Goal: Obtain resource: Obtain resource

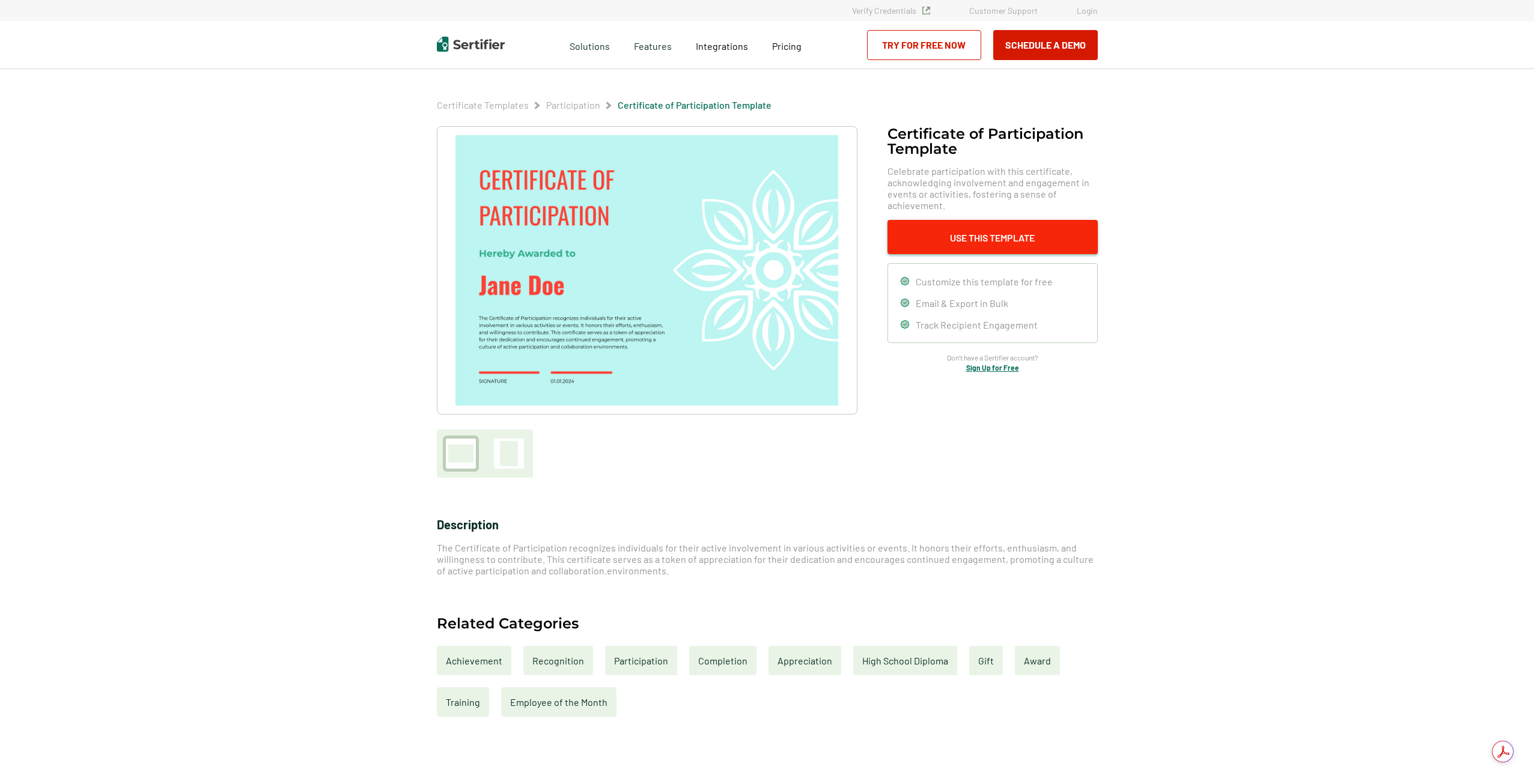
drag, startPoint x: 900, startPoint y: 224, endPoint x: 908, endPoint y: 230, distance: 10.0
click at [908, 230] on button "Use This Template" at bounding box center [992, 237] width 210 height 34
click at [946, 241] on button "Use This Template" at bounding box center [992, 237] width 210 height 34
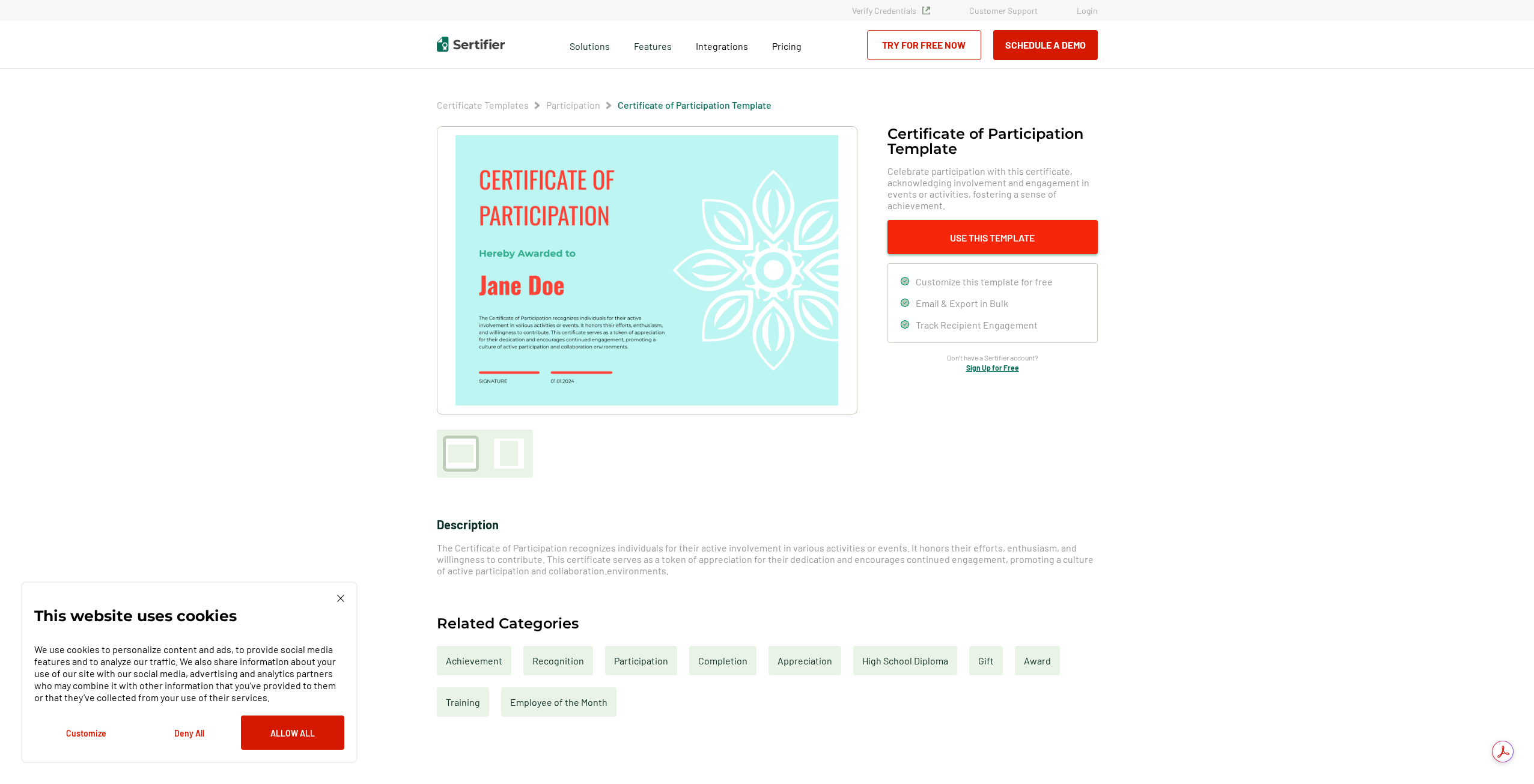
click at [930, 245] on button "Use This Template" at bounding box center [992, 237] width 210 height 34
